Goal: Navigation & Orientation: Find specific page/section

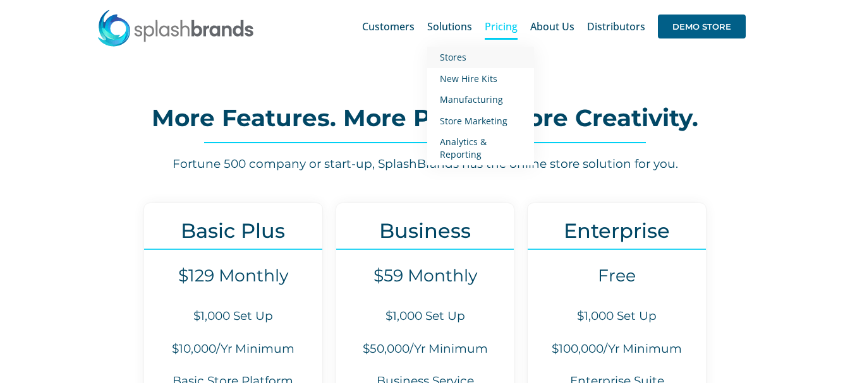
click at [452, 58] on span "Stores" at bounding box center [453, 57] width 27 height 12
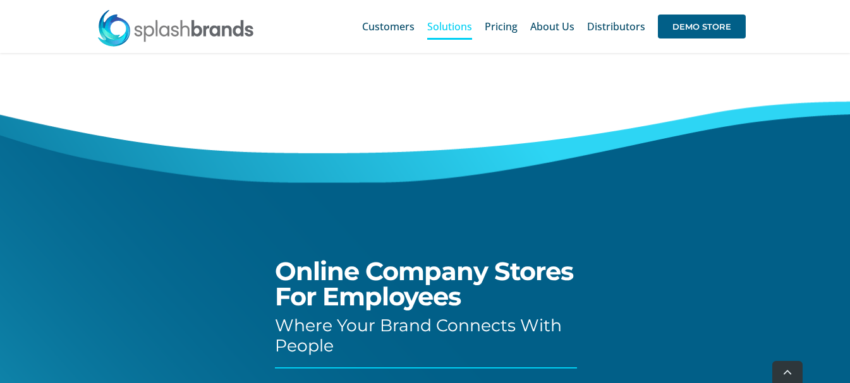
scroll to position [190, 0]
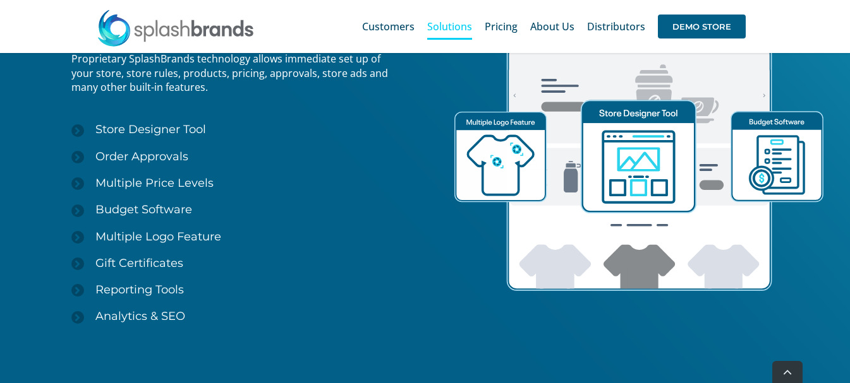
scroll to position [1832, 0]
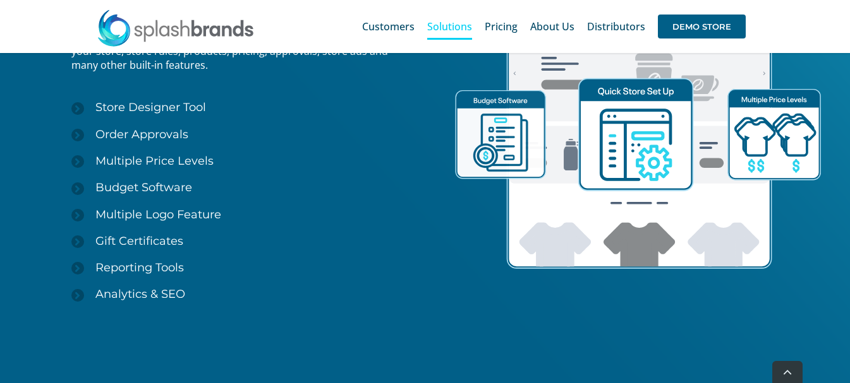
click at [199, 33] on img at bounding box center [176, 28] width 158 height 38
